Goal: Task Accomplishment & Management: Manage account settings

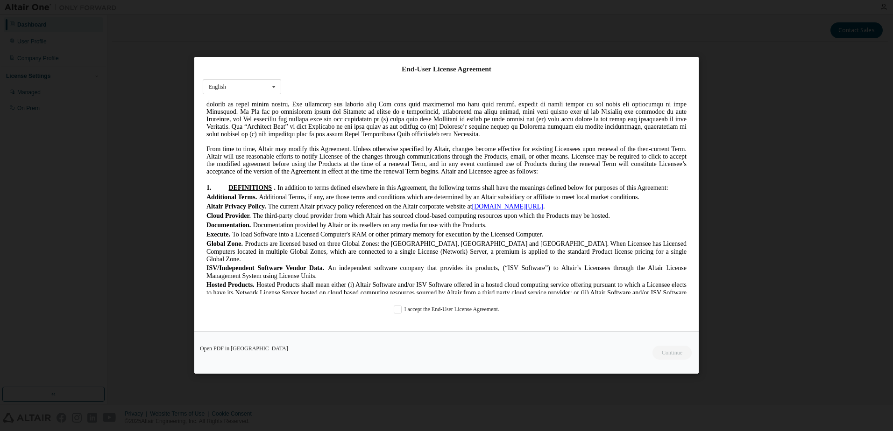
scroll to position [140, 0]
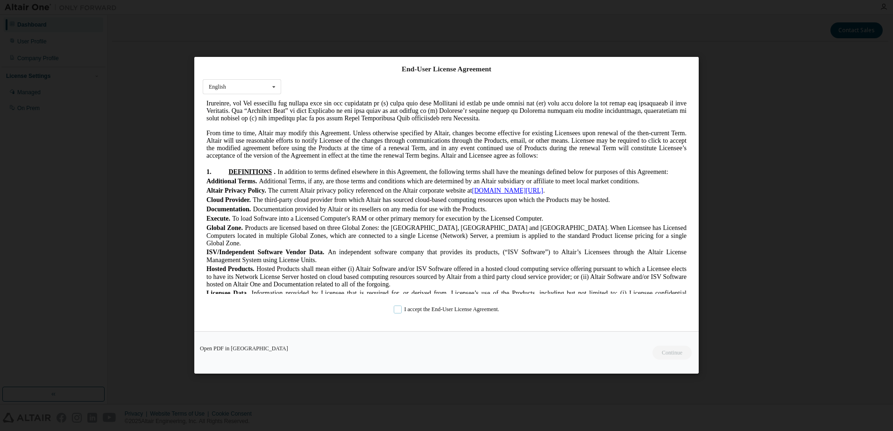
click at [395, 313] on label "I accept the End-User License Agreement." at bounding box center [446, 310] width 105 height 8
click at [658, 354] on button "Continue" at bounding box center [671, 353] width 40 height 14
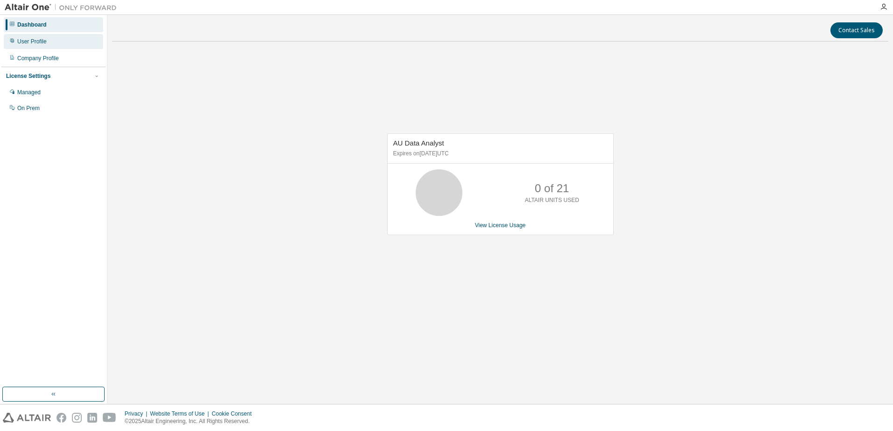
click at [29, 46] on div "User Profile" at bounding box center [53, 41] width 99 height 15
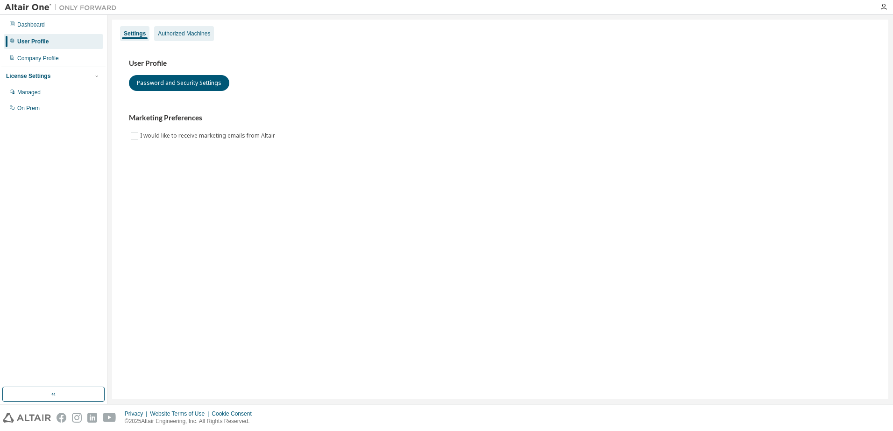
click at [209, 38] on div "Authorized Machines" at bounding box center [184, 33] width 60 height 15
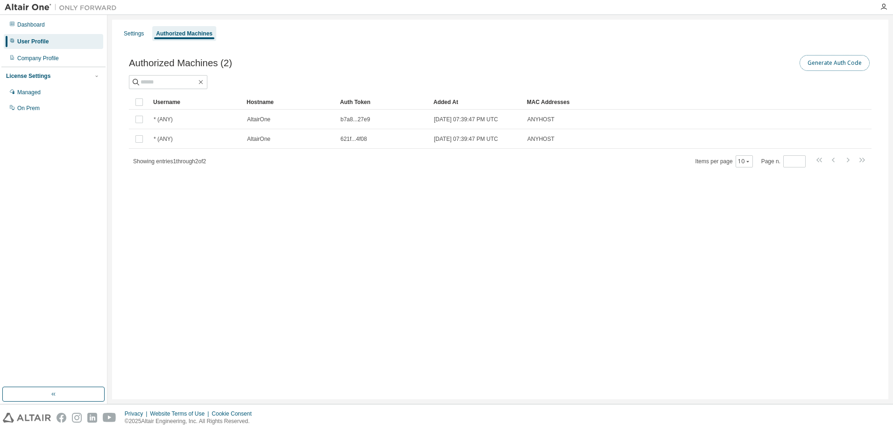
click at [837, 62] on button "Generate Auth Code" at bounding box center [834, 63] width 70 height 16
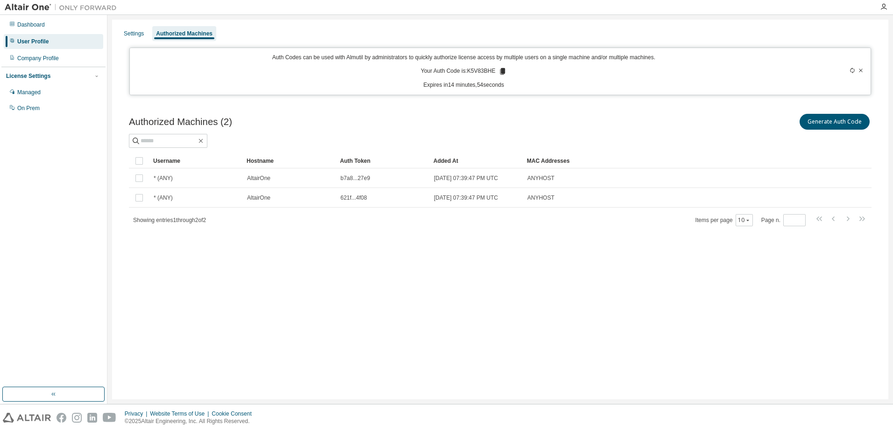
click at [482, 71] on p "Your Auth Code is: K5V83BHE" at bounding box center [464, 71] width 86 height 8
copy p "K5V83BHE"
click at [503, 69] on icon at bounding box center [501, 71] width 5 height 7
click at [178, 140] on input "text" at bounding box center [169, 140] width 56 height 9
